Goal: Information Seeking & Learning: Compare options

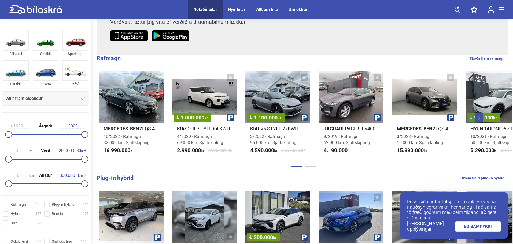
scroll to position [147, 0]
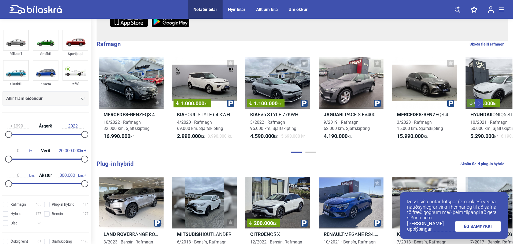
type input "2011"
click at [47, 135] on div at bounding box center [28, 134] width 40 height 1
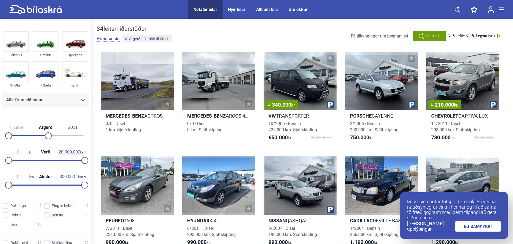
click at [44, 162] on div "0 kr. Verð 20.000.000 kr." at bounding box center [45, 155] width 87 height 25
click at [44, 159] on div "0 kr. Verð 20.000.000 kr." at bounding box center [45, 155] width 87 height 25
click at [41, 159] on div "0 kr. Verð 20.000.000 kr." at bounding box center [45, 155] width 87 height 25
type input "1.200.000"
drag, startPoint x: 83, startPoint y: 159, endPoint x: 13, endPoint y: 166, distance: 70.2
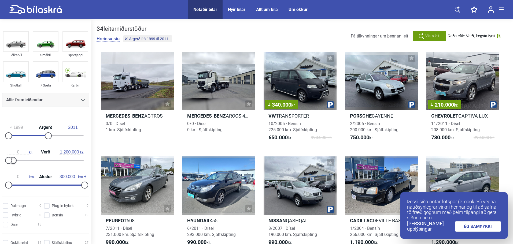
click at [13, 166] on div "0 kr. Verð 1.200.000 kr." at bounding box center [45, 155] width 87 height 25
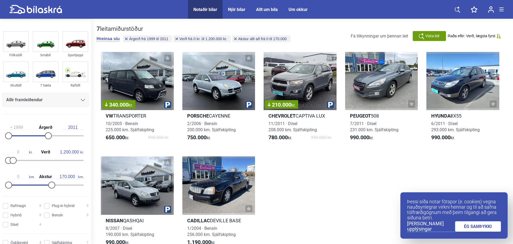
click at [49, 185] on div at bounding box center [46, 185] width 76 height 1
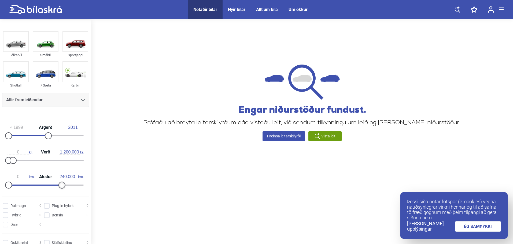
type input "250.000"
drag, startPoint x: 49, startPoint y: 185, endPoint x: 70, endPoint y: 186, distance: 20.7
click at [70, 186] on div at bounding box center [72, 185] width 7 height 7
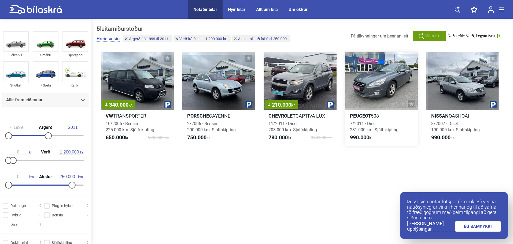
click at [370, 94] on div at bounding box center [381, 81] width 73 height 58
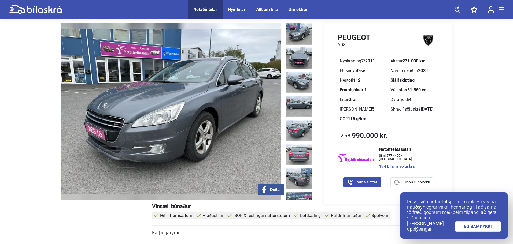
scroll to position [27, 0]
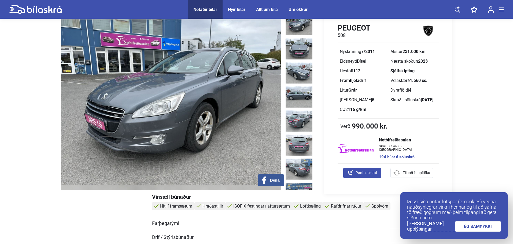
click at [159, 131] on img at bounding box center [171, 102] width 220 height 176
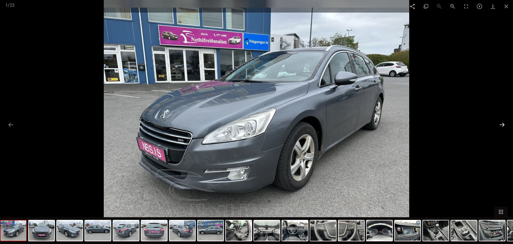
click at [501, 121] on button at bounding box center [501, 125] width 11 height 10
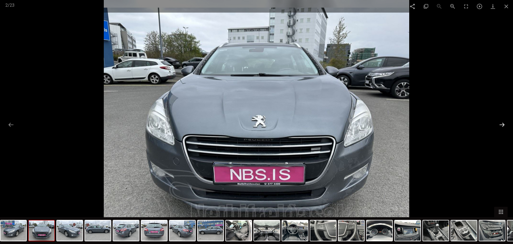
click at [501, 121] on button at bounding box center [501, 125] width 11 height 10
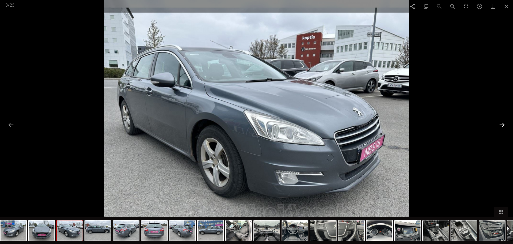
click at [501, 121] on button at bounding box center [501, 125] width 11 height 10
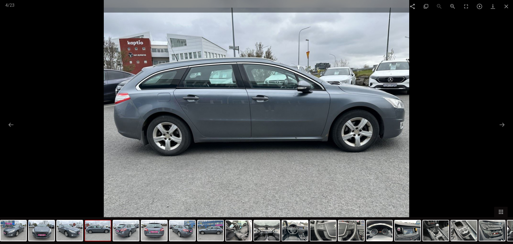
type input "300.000"
type input "2022"
type input "20.000.000"
